Goal: Information Seeking & Learning: Learn about a topic

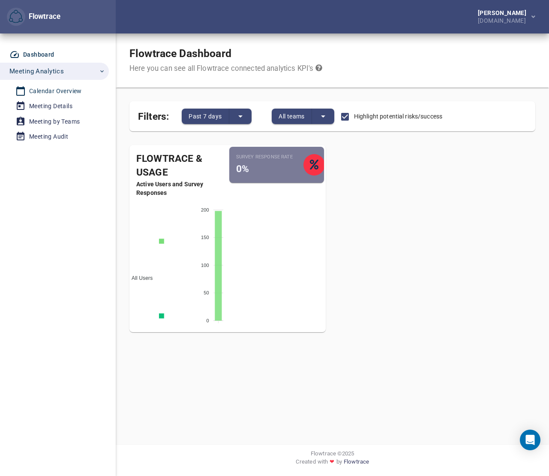
click at [40, 89] on div "Calendar Overview" at bounding box center [55, 91] width 53 height 11
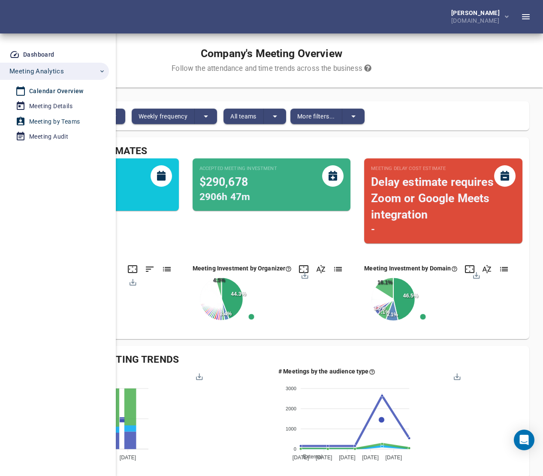
click at [42, 121] on div "Meeting by Teams" at bounding box center [54, 121] width 51 height 11
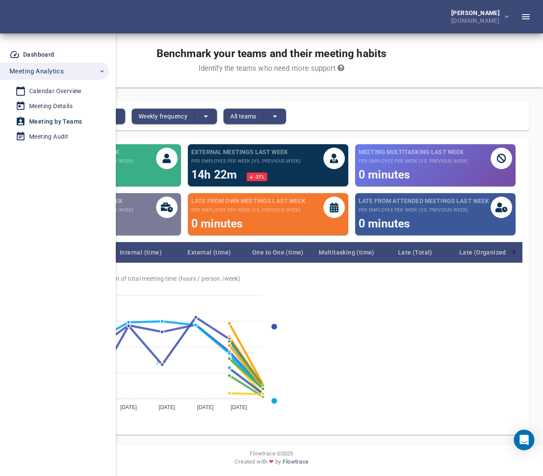
scroll to position [28, 0]
click at [46, 106] on div "Meeting Details" at bounding box center [50, 106] width 43 height 11
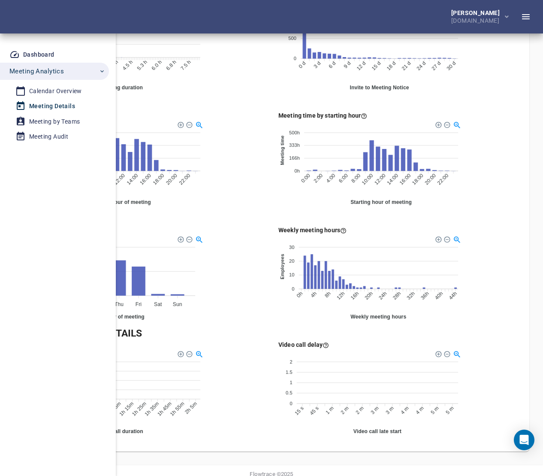
scroll to position [416, 0]
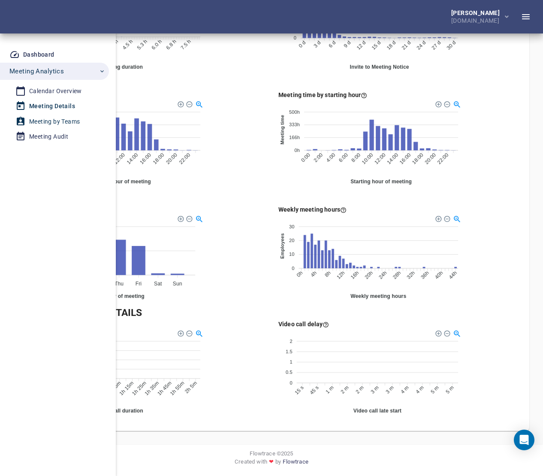
click at [47, 123] on div "Meeting by Teams" at bounding box center [54, 121] width 51 height 11
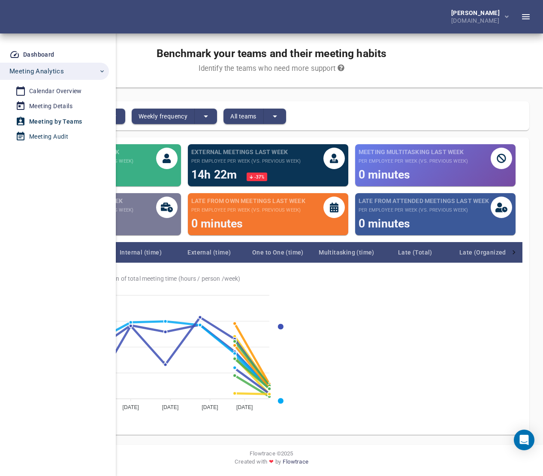
click at [41, 136] on div "Meeting Audit" at bounding box center [48, 136] width 39 height 11
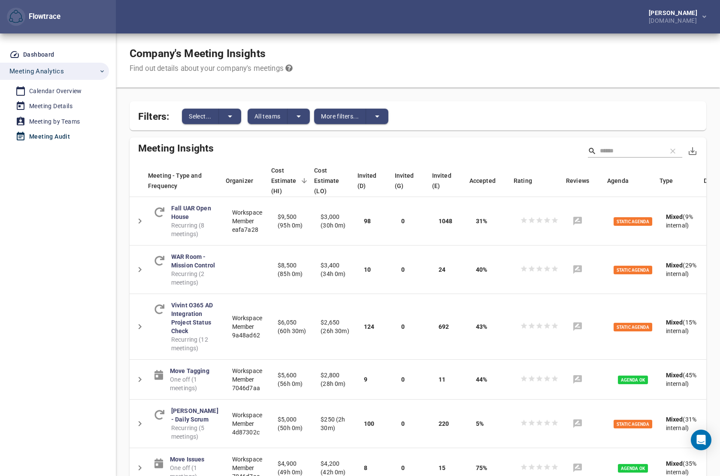
click at [549, 339] on div "Company's Meeting Insights Find out details about your company's meetings Filte…" at bounding box center [418, 376] width 604 height 687
click at [232, 115] on icon "split button" at bounding box center [230, 116] width 10 height 10
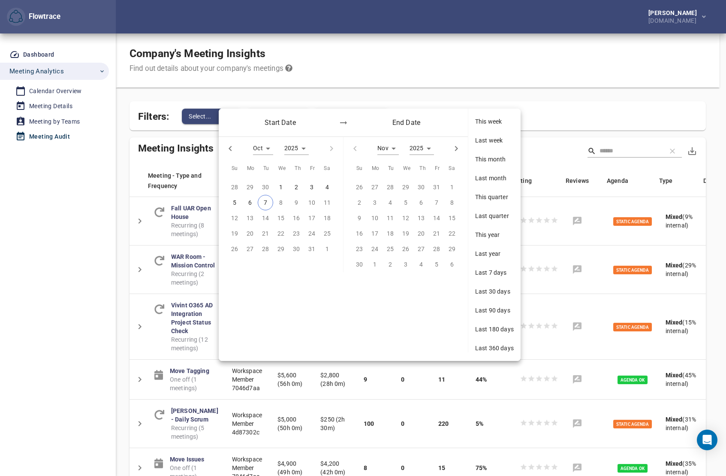
click at [130, 156] on div at bounding box center [363, 238] width 726 height 476
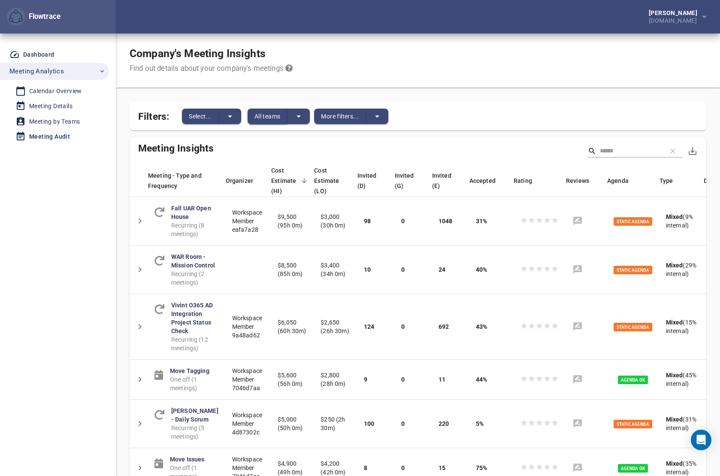
click at [270, 111] on span "All teams" at bounding box center [267, 116] width 26 height 10
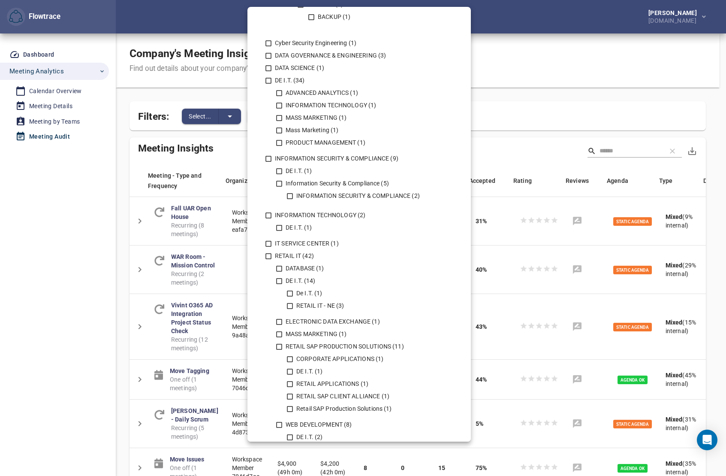
scroll to position [363, 0]
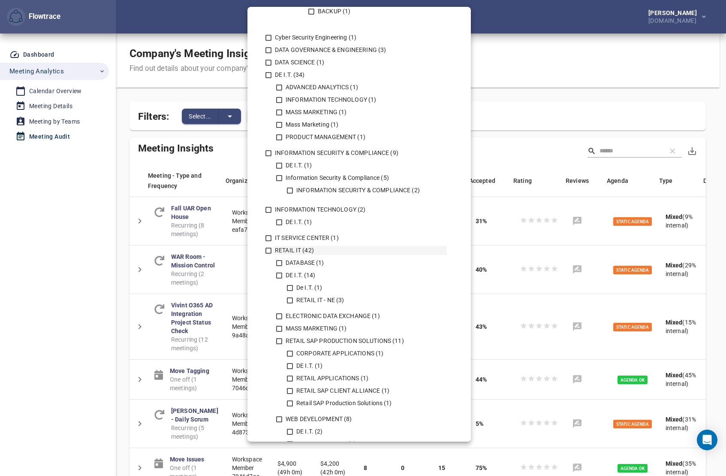
click at [268, 249] on icon at bounding box center [269, 251] width 8 height 8
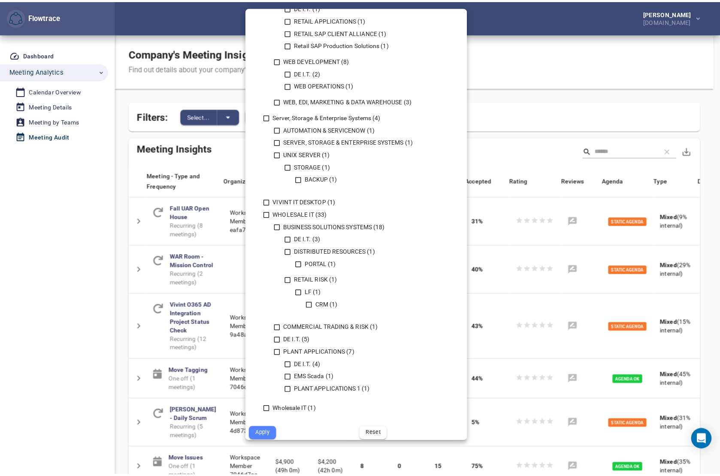
scroll to position [728, 0]
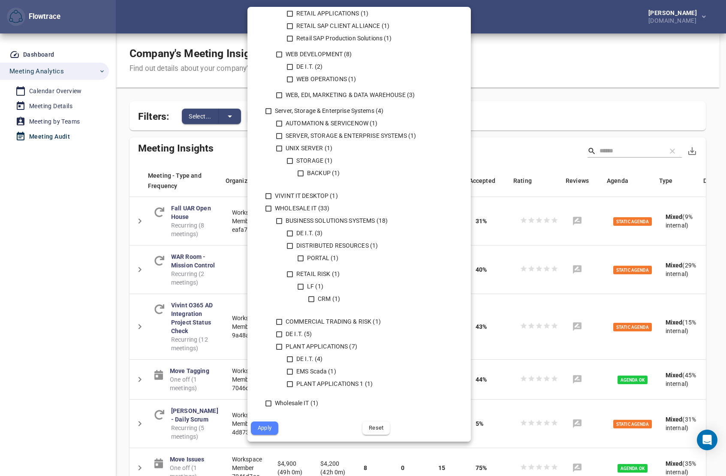
click at [269, 430] on span "Apply" at bounding box center [264, 428] width 15 height 10
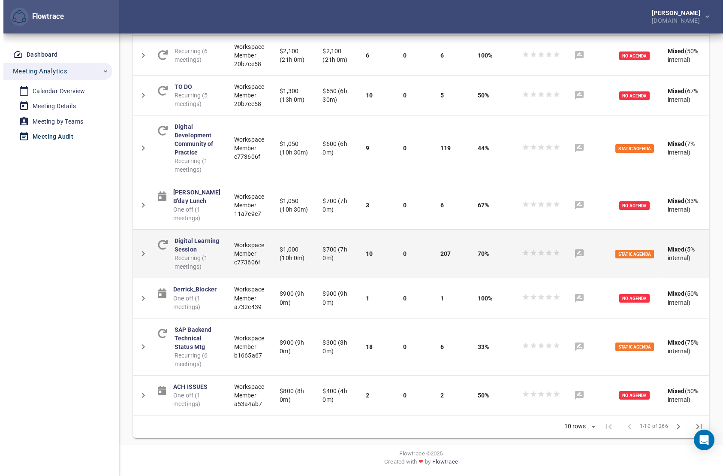
scroll to position [0, 0]
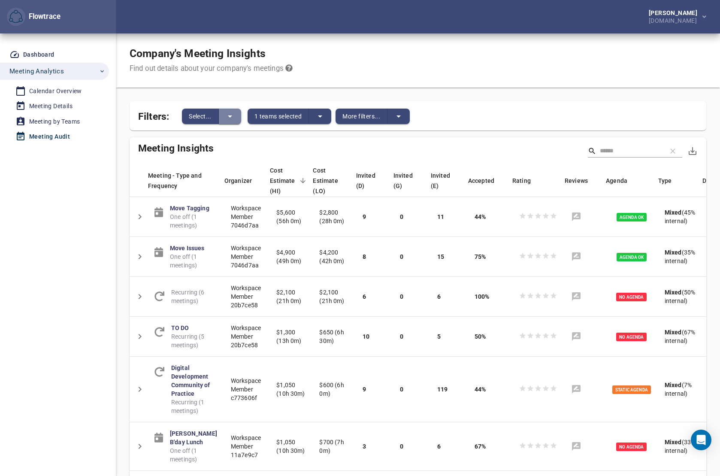
click at [233, 120] on icon "split button" at bounding box center [230, 116] width 10 height 10
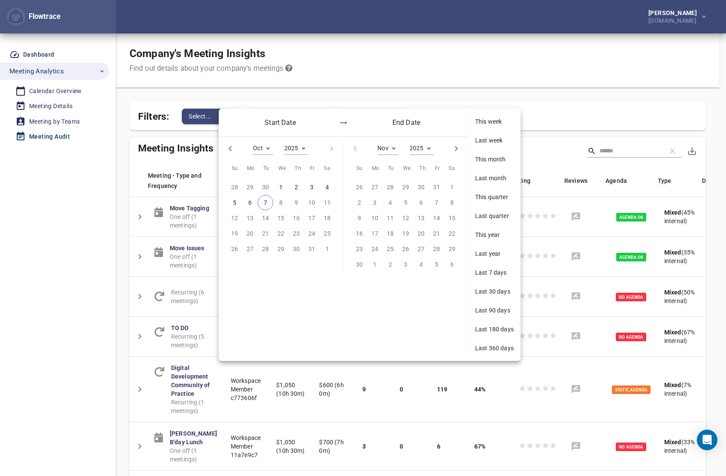
click at [309, 87] on div at bounding box center [363, 238] width 726 height 476
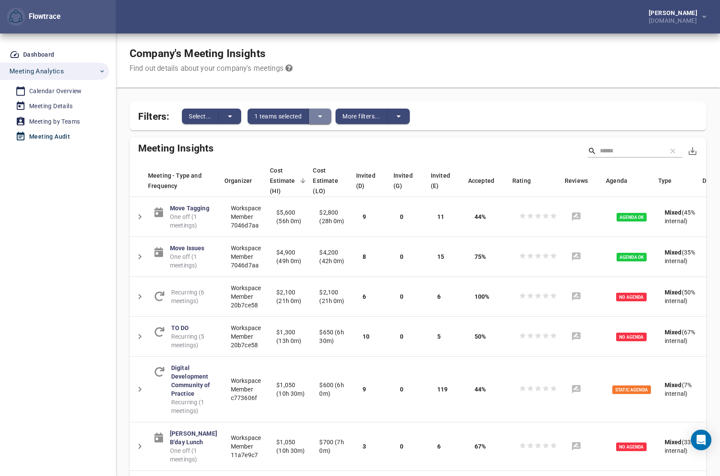
click at [317, 114] on icon "split button" at bounding box center [320, 116] width 10 height 10
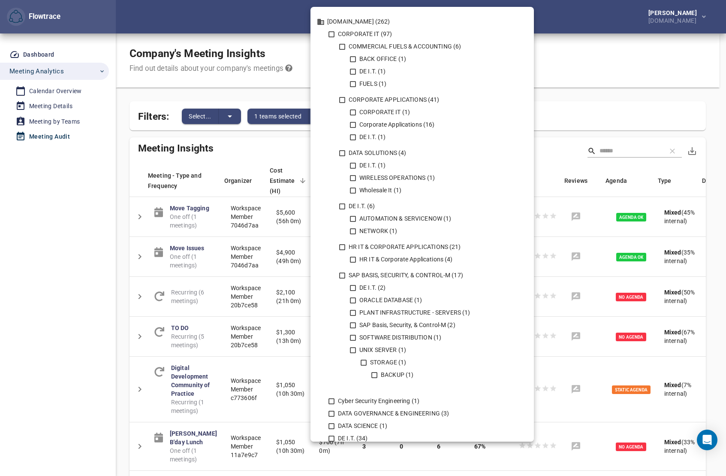
scroll to position [322, 0]
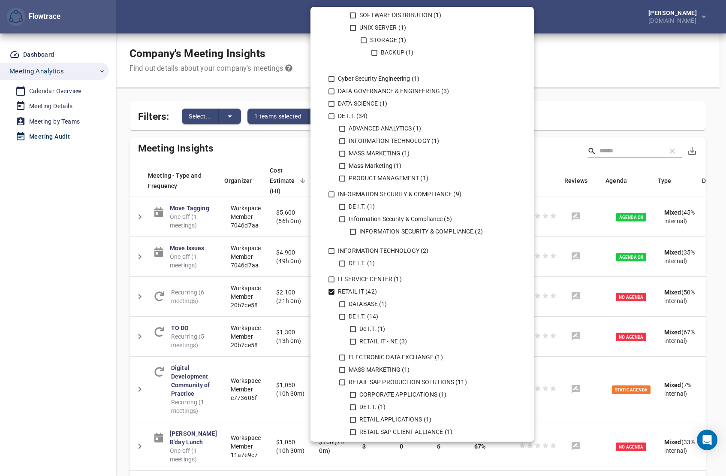
click at [333, 290] on icon at bounding box center [332, 292] width 8 height 8
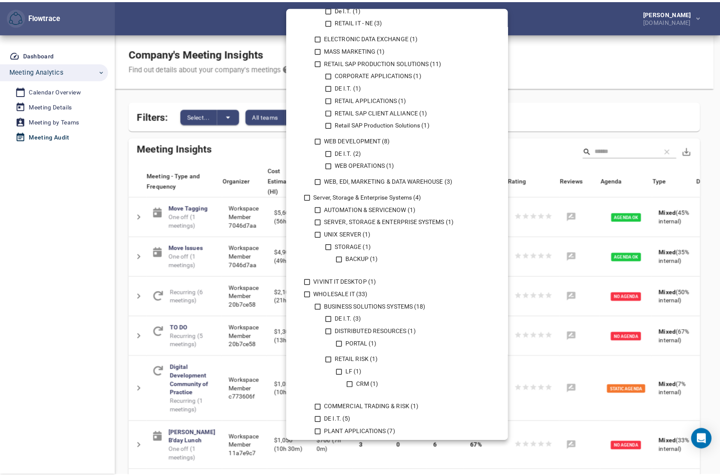
scroll to position [728, 0]
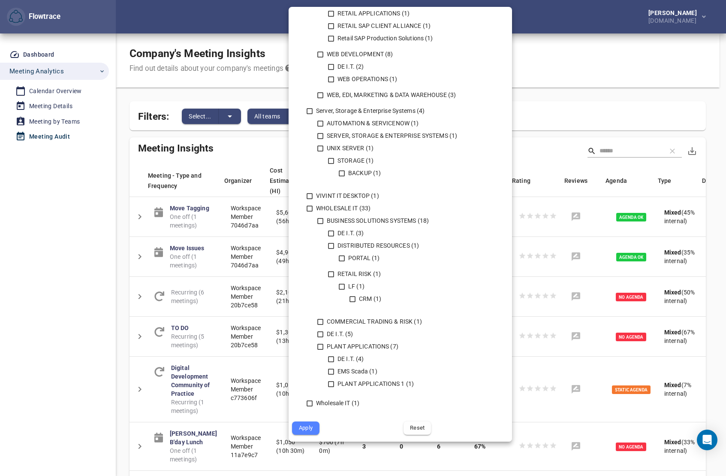
click at [311, 428] on span "Apply" at bounding box center [305, 428] width 15 height 10
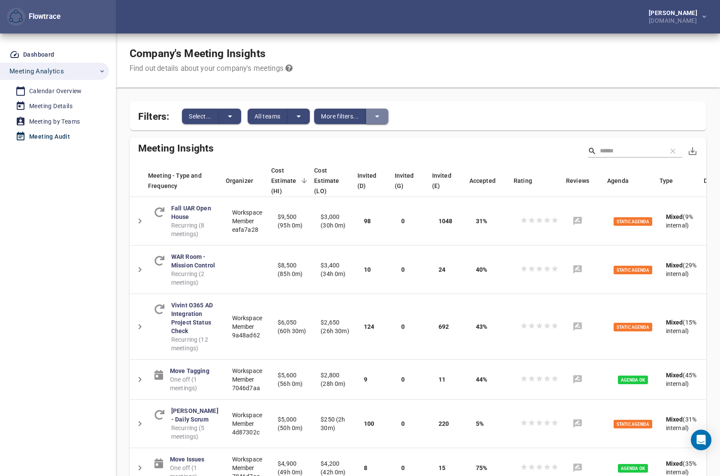
click at [380, 118] on icon "split button" at bounding box center [377, 116] width 10 height 10
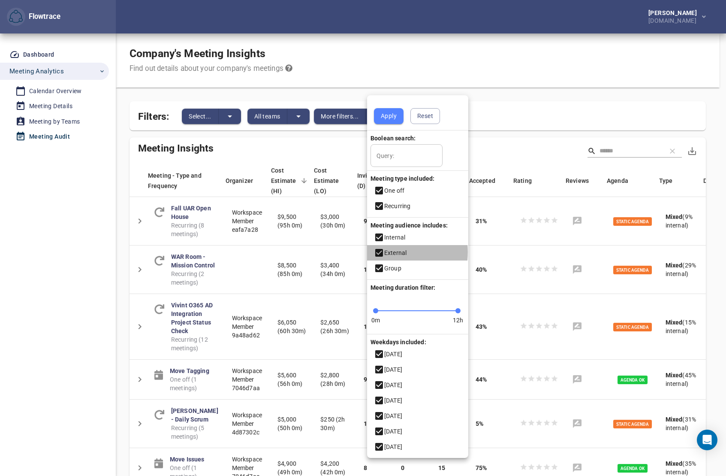
click at [380, 252] on icon at bounding box center [379, 253] width 10 height 10
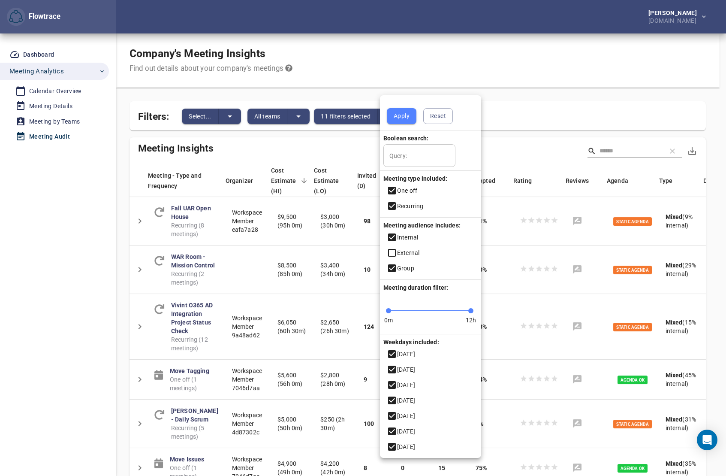
click at [390, 266] on icon at bounding box center [392, 268] width 8 height 8
click at [404, 120] on span "Apply" at bounding box center [402, 116] width 16 height 11
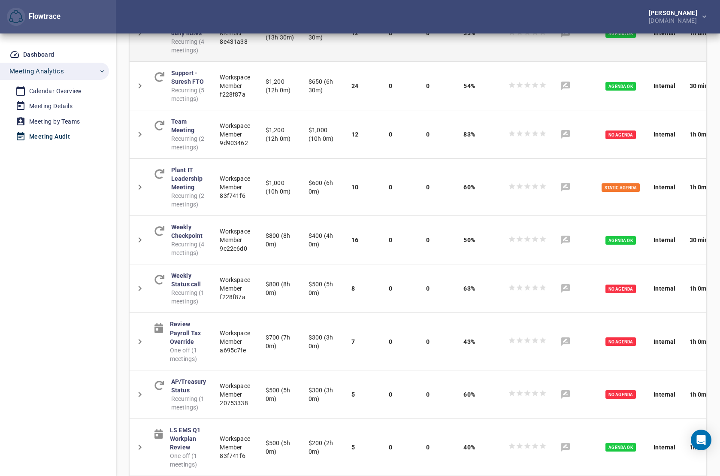
scroll to position [0, 0]
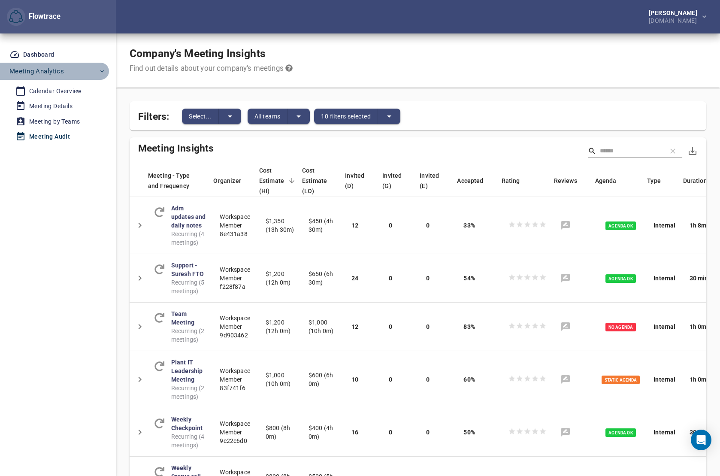
click at [102, 72] on icon "button" at bounding box center [101, 71] width 3 height 2
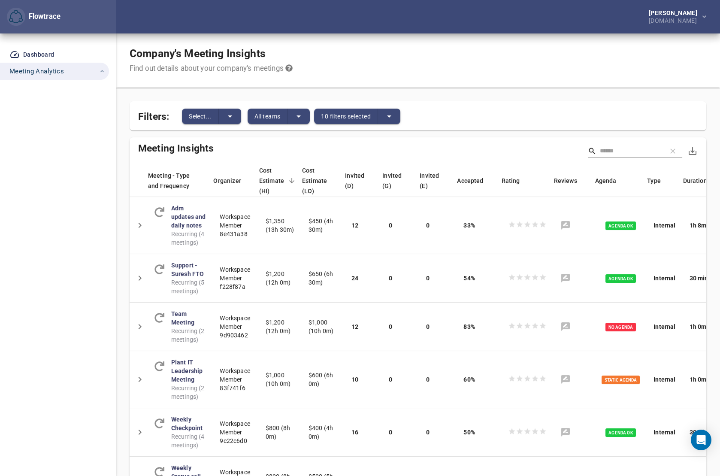
click at [102, 72] on icon "button" at bounding box center [102, 71] width 7 height 7
click at [41, 54] on div "Dashboard" at bounding box center [38, 54] width 31 height 11
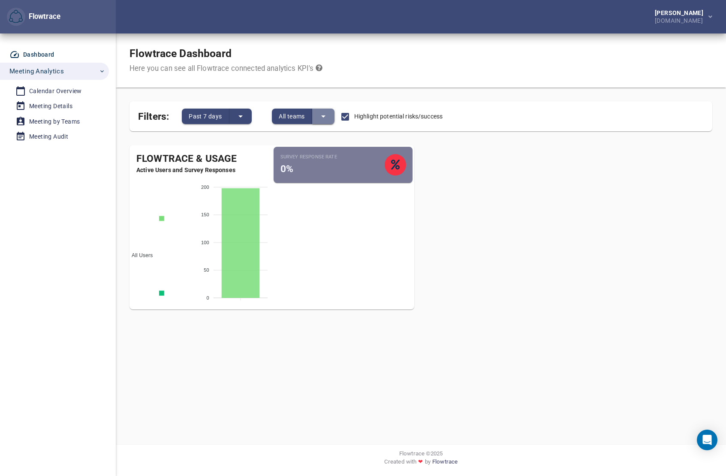
click at [329, 114] on icon "split button" at bounding box center [323, 116] width 10 height 10
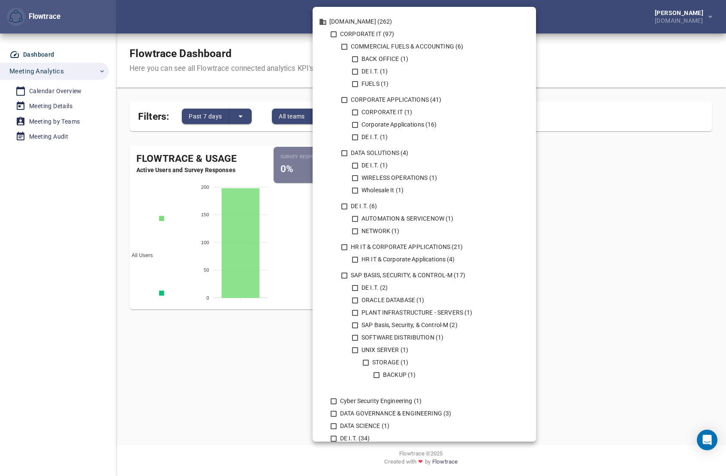
click at [549, 219] on div at bounding box center [363, 238] width 726 height 476
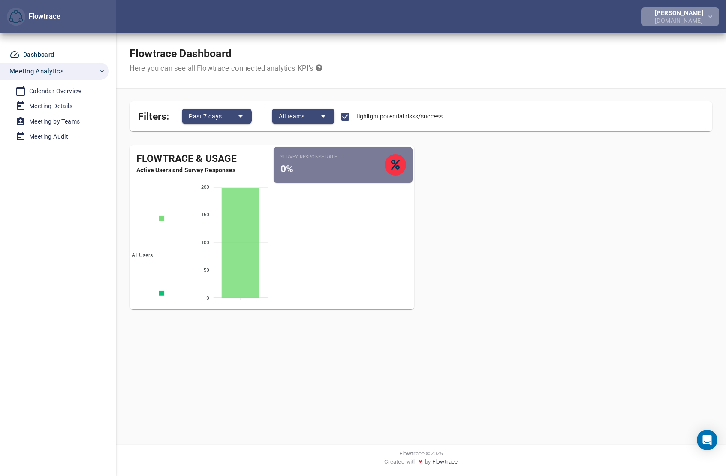
click at [549, 15] on button "[PERSON_NAME] [DOMAIN_NAME]" at bounding box center [680, 16] width 78 height 19
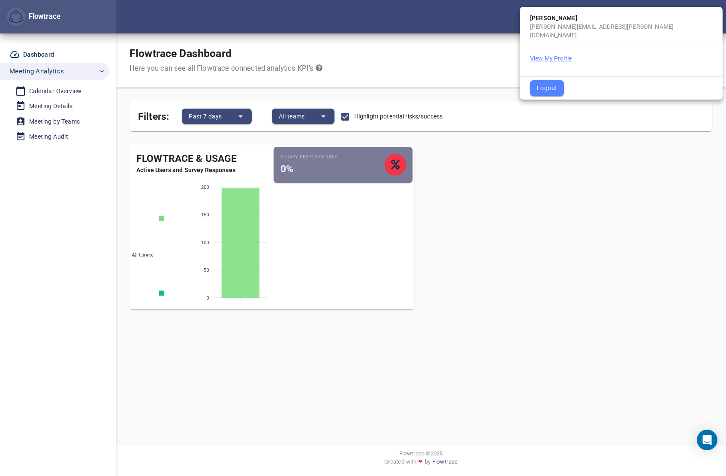
click at [549, 54] on button "View My Profile" at bounding box center [551, 58] width 42 height 9
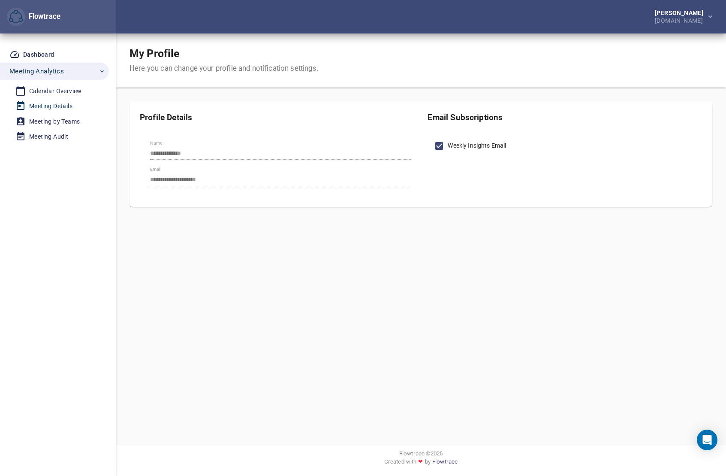
click at [29, 108] on div "Meeting Details" at bounding box center [50, 106] width 43 height 11
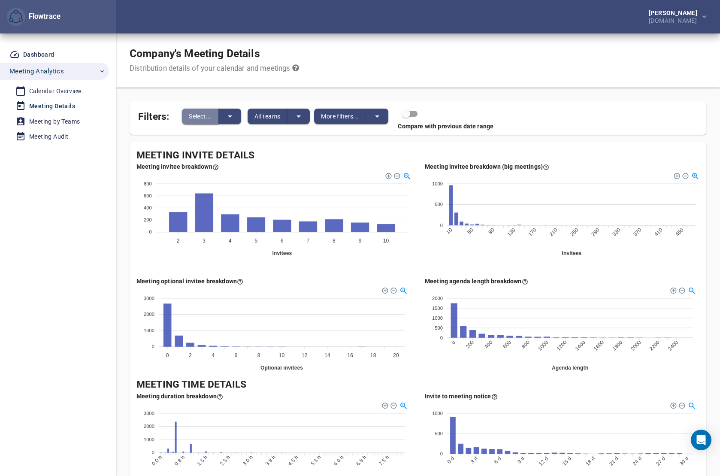
click at [204, 114] on span "Select..." at bounding box center [200, 116] width 23 height 10
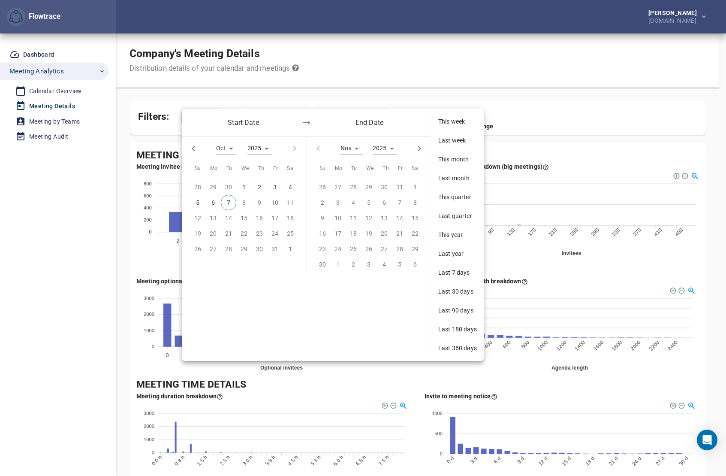
click at [204, 114] on div "Start Date End Date" at bounding box center [306, 123] width 249 height 28
click at [233, 96] on div at bounding box center [363, 238] width 726 height 476
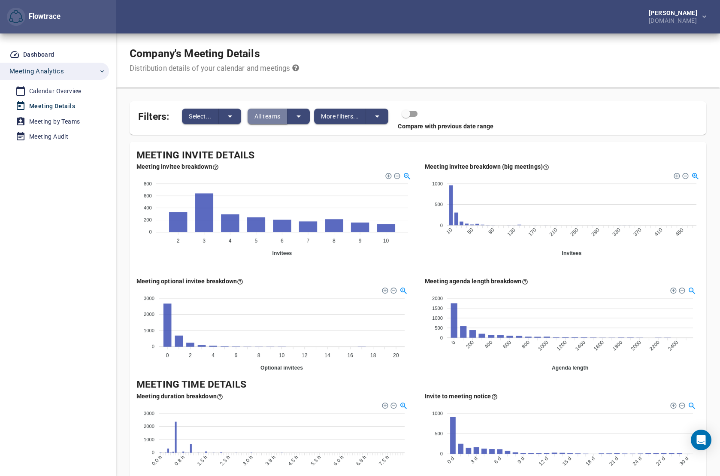
click at [269, 121] on button "All teams" at bounding box center [268, 116] width 40 height 15
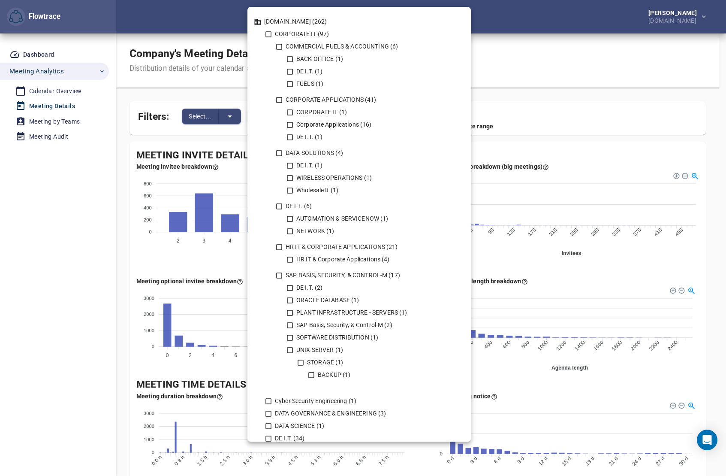
click at [55, 91] on div at bounding box center [363, 238] width 726 height 476
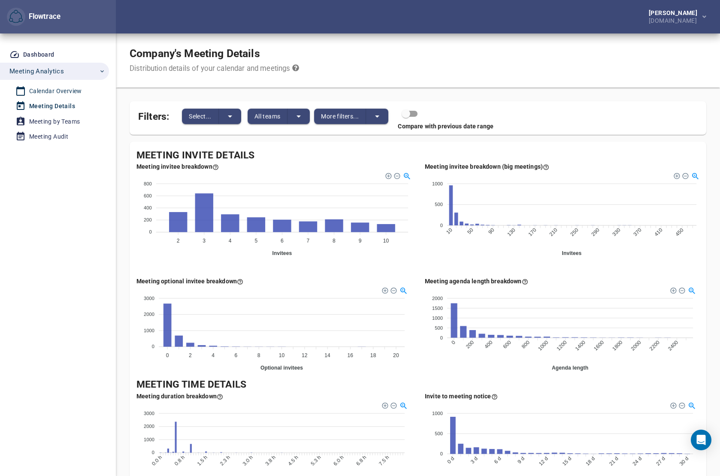
click at [38, 90] on div "Calendar Overview" at bounding box center [55, 91] width 53 height 11
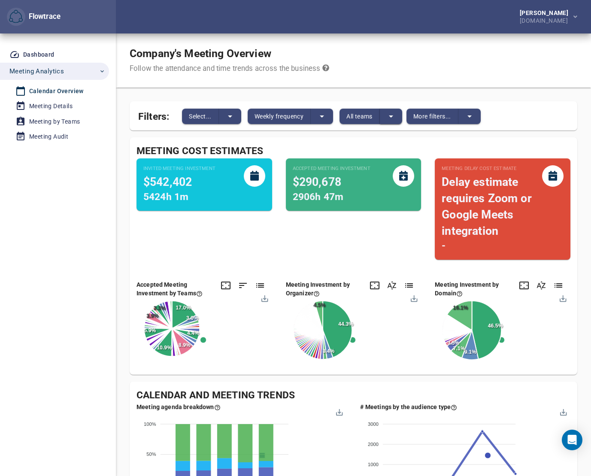
click at [389, 115] on icon "split button" at bounding box center [391, 116] width 10 height 10
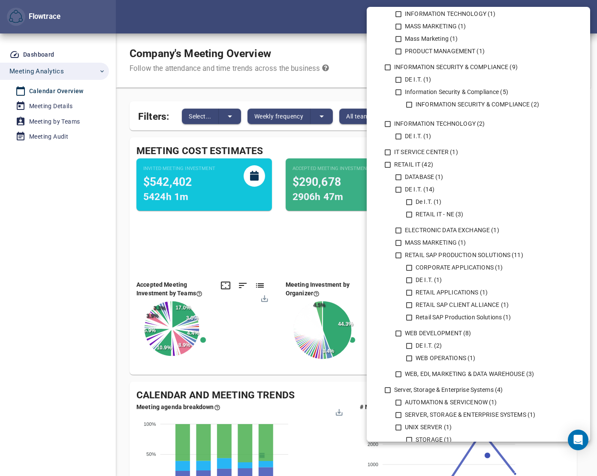
scroll to position [444, 0]
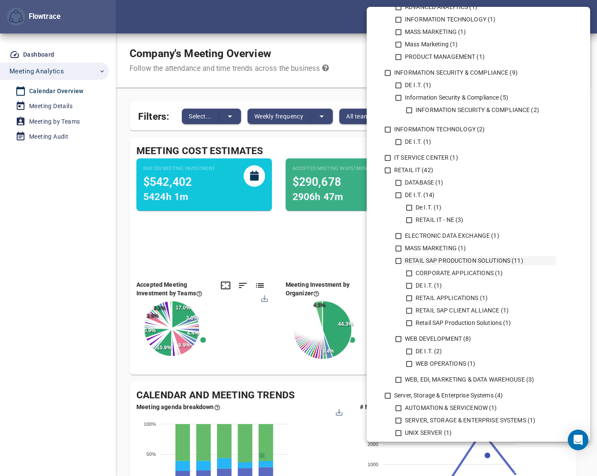
click at [420, 257] on div "RETAIL SAP PRODUCTION SOLUTIONS (11)" at bounding box center [479, 260] width 153 height 9
